Goal: Task Accomplishment & Management: Use online tool/utility

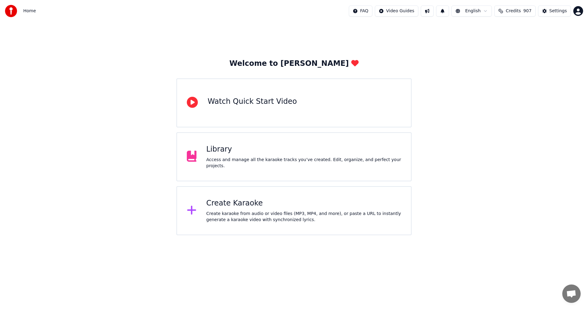
click at [216, 159] on div "Library Access and manage all the karaoke tracks you’ve created. Edit, organize…" at bounding box center [303, 157] width 195 height 24
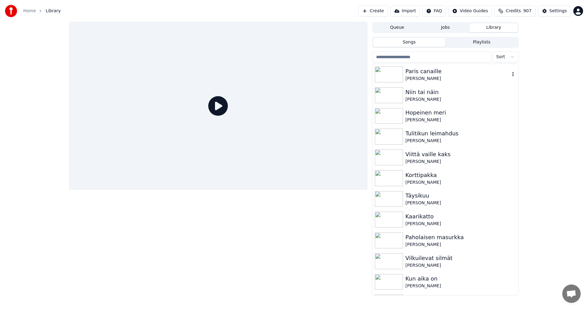
click at [429, 76] on div "[PERSON_NAME]" at bounding box center [457, 79] width 104 height 6
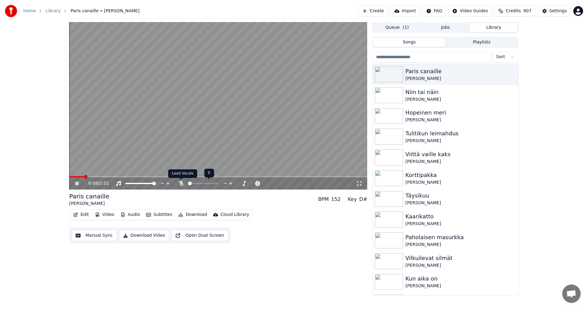
click at [181, 185] on icon at bounding box center [181, 183] width 6 height 5
click at [76, 183] on icon at bounding box center [76, 184] width 3 height 4
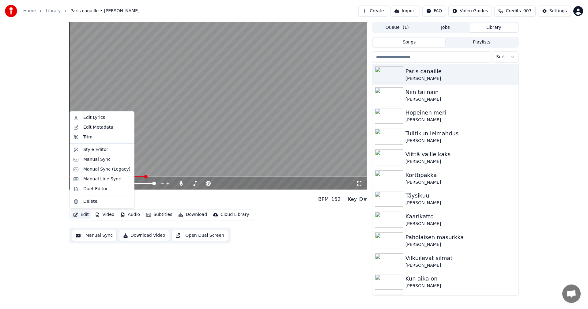
click at [86, 214] on button "Edit" at bounding box center [81, 214] width 21 height 9
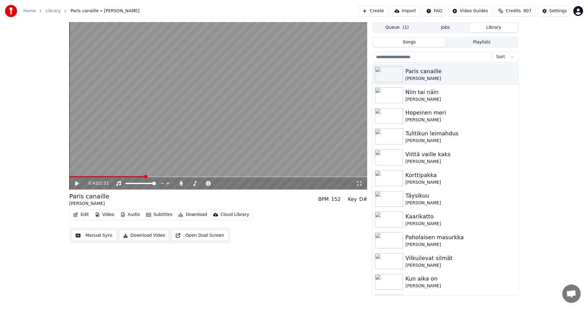
click at [170, 203] on div "Paris canaille [PERSON_NAME] BPM 152 Key D#" at bounding box center [218, 199] width 298 height 15
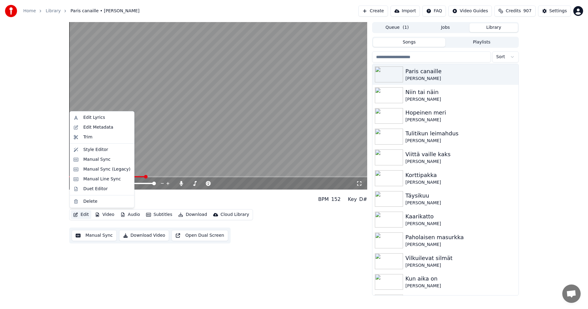
click at [87, 216] on button "Edit" at bounding box center [81, 214] width 21 height 9
click at [109, 172] on div "Manual Sync (Legacy)" at bounding box center [102, 169] width 62 height 10
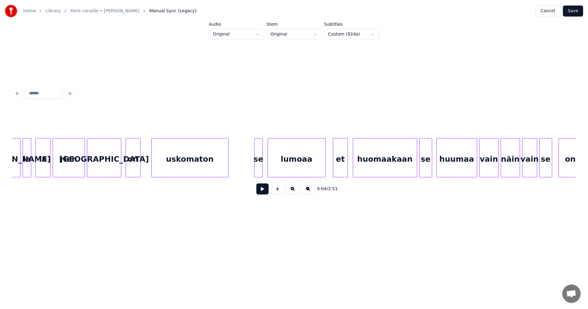
scroll to position [0, 7839]
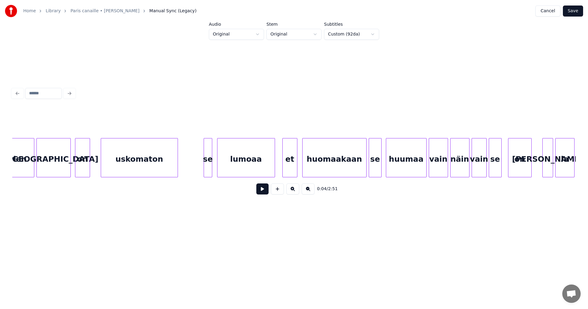
click at [210, 165] on div at bounding box center [211, 157] width 2 height 39
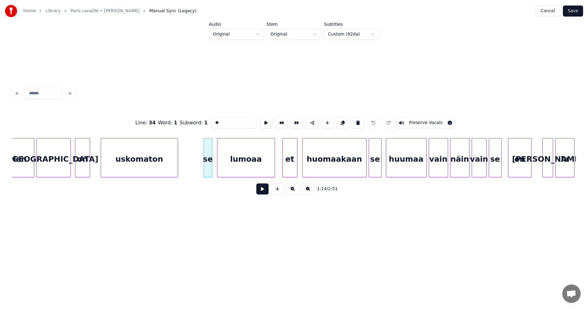
click at [266, 194] on button at bounding box center [262, 188] width 12 height 11
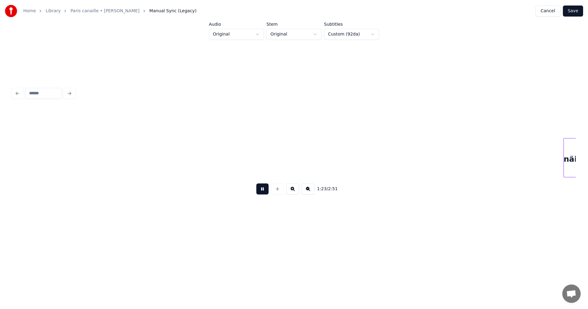
scroll to position [0, 8967]
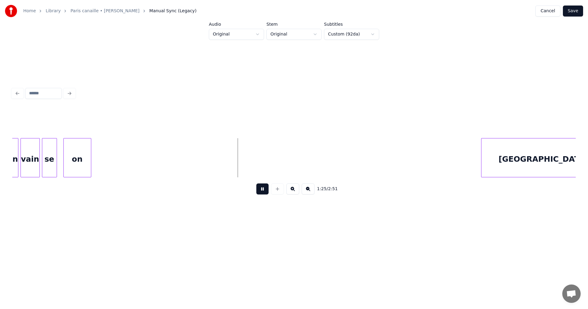
click at [266, 191] on button at bounding box center [262, 188] width 12 height 11
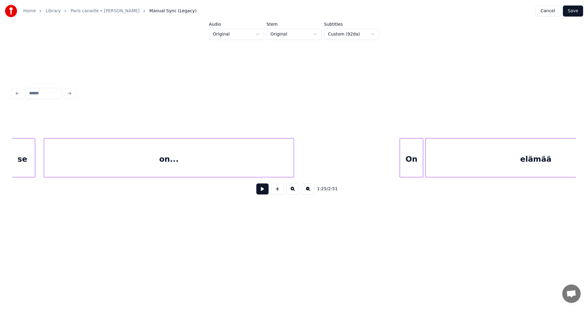
scroll to position [0, 11383]
click at [577, 13] on button "Save" at bounding box center [573, 11] width 20 height 11
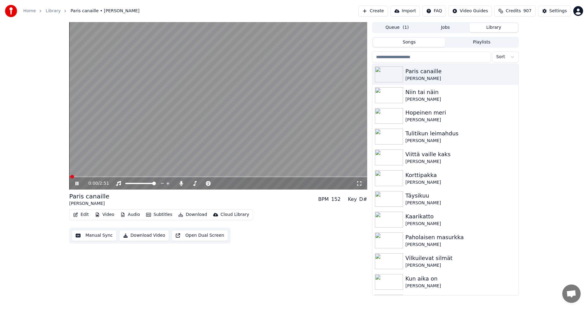
click at [110, 177] on span at bounding box center [218, 176] width 298 height 1
click at [141, 177] on span at bounding box center [218, 176] width 298 height 1
click at [112, 176] on span at bounding box center [109, 176] width 81 height 1
click at [127, 176] on span at bounding box center [101, 176] width 64 height 1
click at [125, 177] on span at bounding box center [97, 176] width 56 height 1
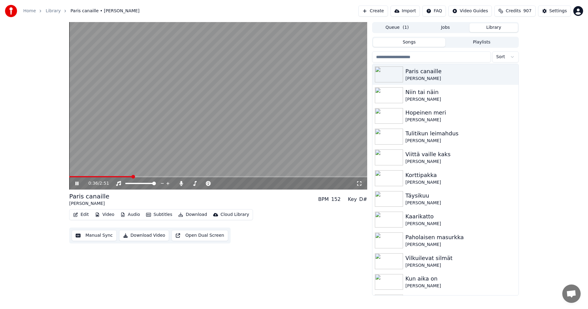
click at [79, 181] on icon at bounding box center [81, 183] width 14 height 5
click at [88, 216] on button "Edit" at bounding box center [81, 214] width 21 height 9
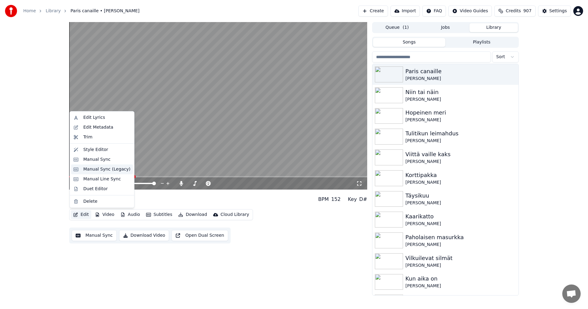
click at [104, 171] on div "Manual Sync (Legacy)" at bounding box center [106, 169] width 47 height 6
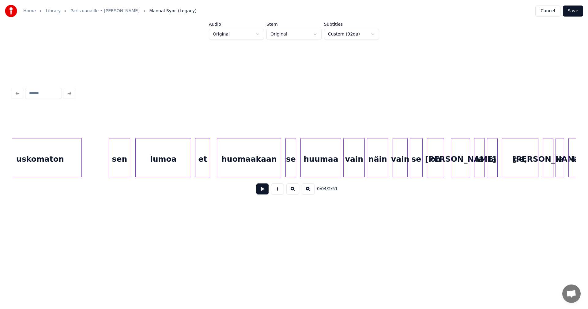
scroll to position [0, 3462]
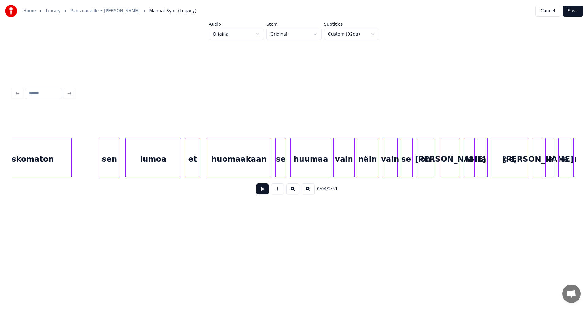
click at [113, 168] on div "sen" at bounding box center [109, 159] width 21 height 42
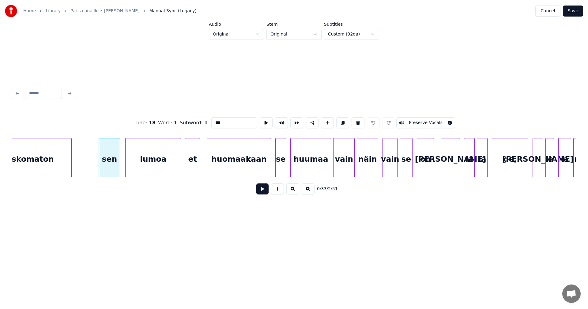
click at [265, 191] on button at bounding box center [262, 188] width 12 height 11
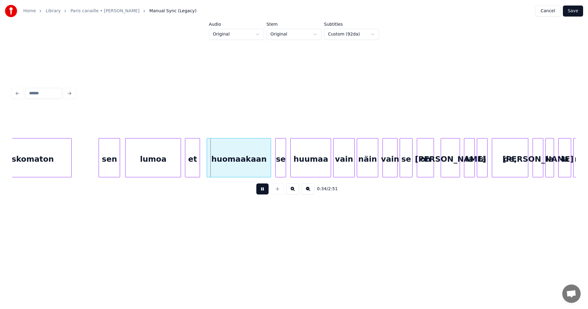
click at [265, 191] on button at bounding box center [262, 188] width 12 height 11
click at [113, 170] on div "sen" at bounding box center [109, 159] width 21 height 42
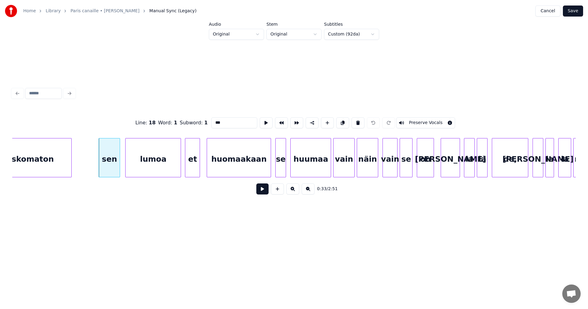
click at [259, 193] on button at bounding box center [262, 188] width 12 height 11
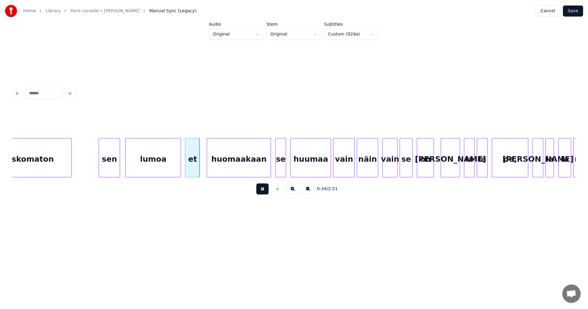
click at [261, 192] on button at bounding box center [262, 188] width 12 height 11
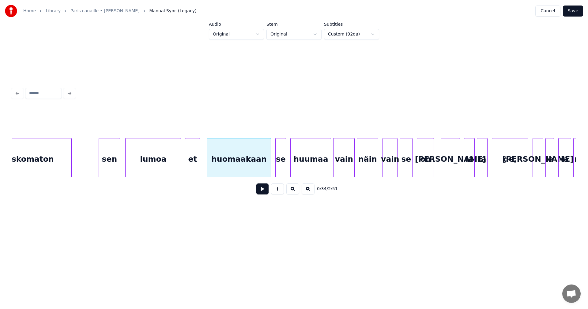
click at [106, 173] on div "sen" at bounding box center [109, 159] width 21 height 42
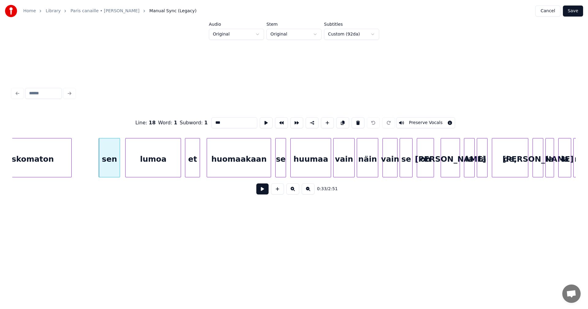
click at [222, 120] on input "***" at bounding box center [234, 122] width 46 height 11
click at [166, 166] on div "lumoa" at bounding box center [153, 159] width 55 height 42
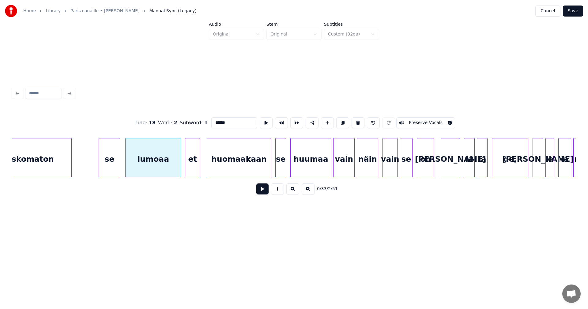
click at [113, 169] on div "se" at bounding box center [109, 159] width 21 height 42
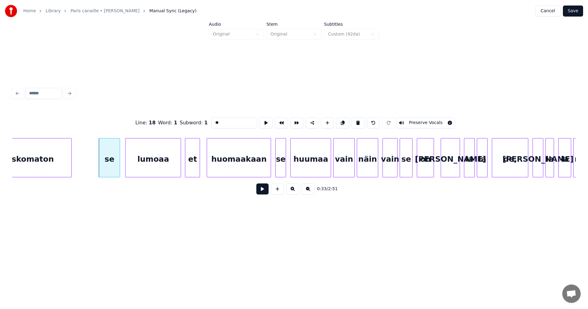
type input "**"
click at [264, 190] on button at bounding box center [262, 188] width 12 height 11
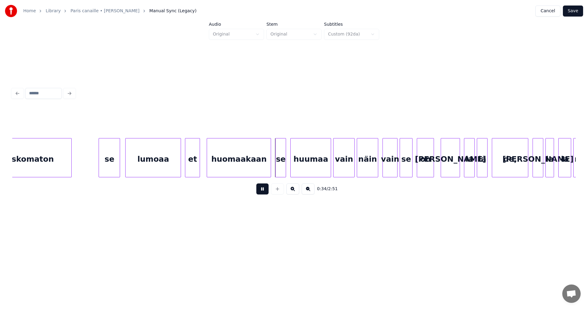
click at [264, 190] on button at bounding box center [262, 188] width 12 height 11
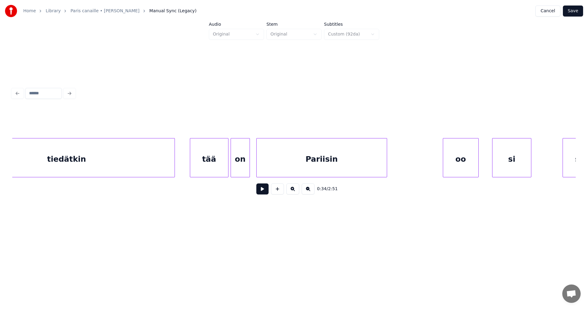
scroll to position [0, 13454]
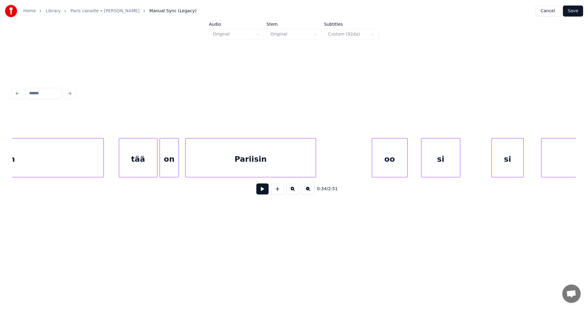
click at [579, 11] on button "Save" at bounding box center [573, 11] width 20 height 11
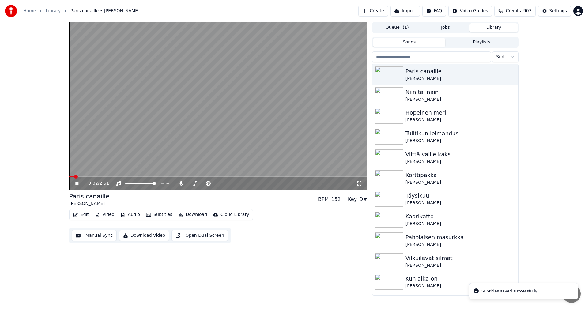
click at [127, 176] on span at bounding box center [218, 176] width 298 height 1
click at [76, 184] on icon at bounding box center [76, 184] width 3 height 4
click at [184, 181] on icon at bounding box center [181, 183] width 6 height 5
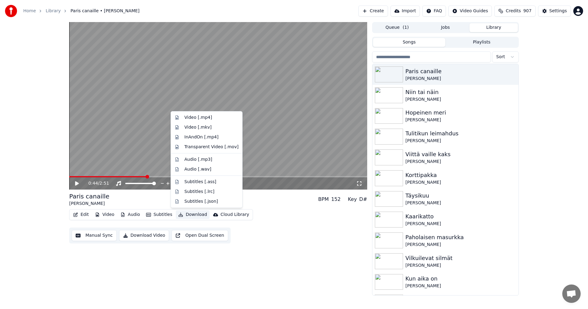
click at [194, 215] on button "Download" at bounding box center [193, 214] width 34 height 9
click at [210, 116] on div "Video [.mp4]" at bounding box center [211, 118] width 54 height 6
